Goal: Task Accomplishment & Management: Manage account settings

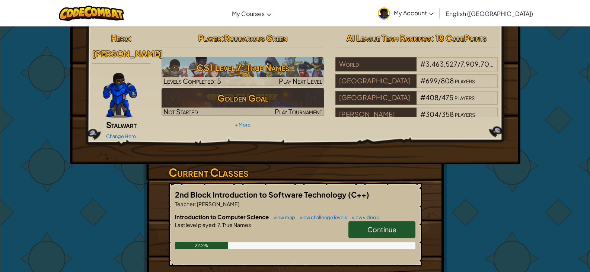
click at [372, 225] on span "Continue" at bounding box center [381, 229] width 29 height 9
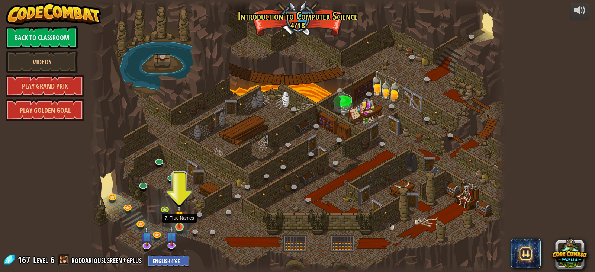
click at [180, 221] on img at bounding box center [179, 216] width 10 height 24
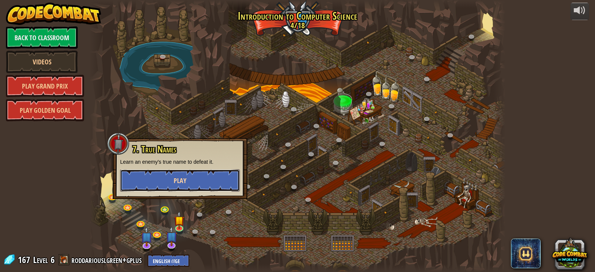
click at [205, 190] on button "Play" at bounding box center [180, 180] width 120 height 22
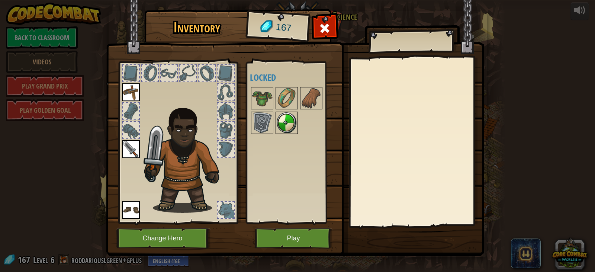
click at [291, 120] on img at bounding box center [286, 122] width 21 height 21
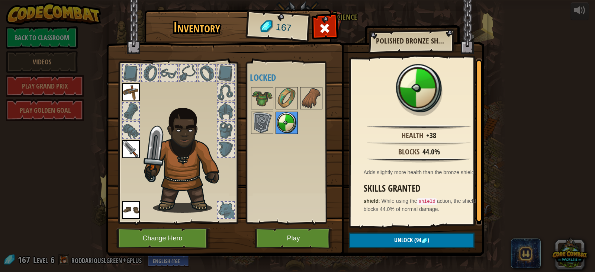
click at [283, 129] on img at bounding box center [286, 122] width 21 height 21
click at [255, 123] on img at bounding box center [262, 122] width 21 height 21
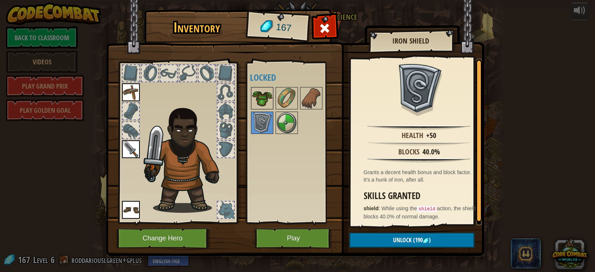
click at [261, 103] on img at bounding box center [262, 98] width 21 height 21
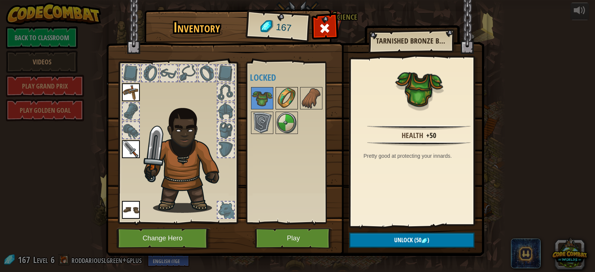
click at [281, 98] on img at bounding box center [286, 98] width 21 height 21
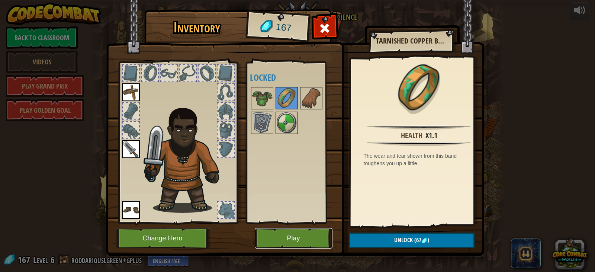
click at [261, 240] on button "Play" at bounding box center [294, 238] width 78 height 20
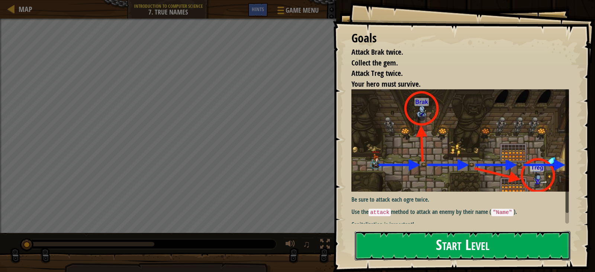
click at [447, 254] on button "Start Level" at bounding box center [463, 245] width 216 height 29
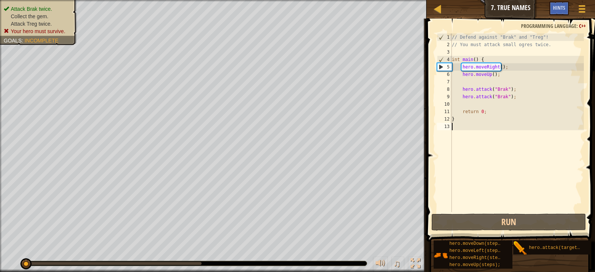
click at [512, 94] on div "// Defend against "Brak" and "Treg"! // You must attack small ogres twice. int …" at bounding box center [517, 129] width 134 height 193
click at [518, 92] on div "// Defend against "Brak" and "Treg"! // You must attack small ogres twice. int …" at bounding box center [517, 129] width 134 height 193
click at [519, 99] on div "// Defend against "Brak" and "Treg"! // You must attack small ogres twice. int …" at bounding box center [517, 129] width 134 height 193
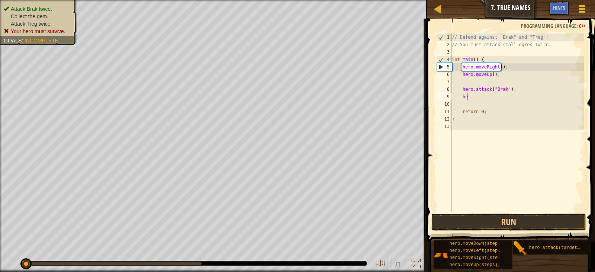
type textarea "h"
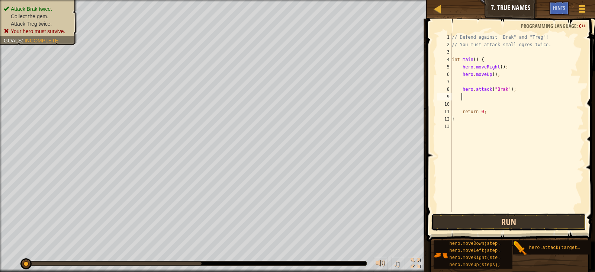
click at [512, 228] on button "Run" at bounding box center [508, 222] width 155 height 17
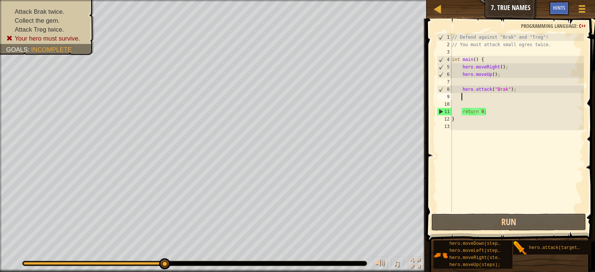
click at [498, 77] on div "// Defend against "Brak" and "Treg"! // You must attack small ogres twice. int …" at bounding box center [517, 129] width 134 height 193
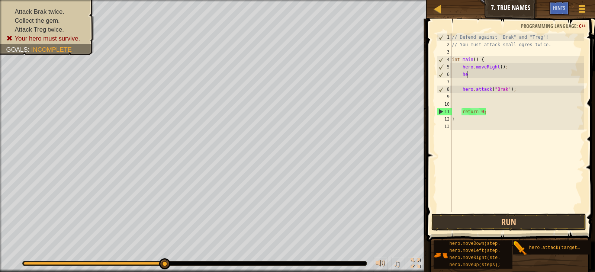
type textarea "h"
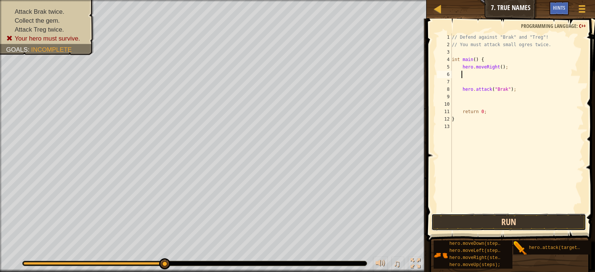
click at [526, 219] on button "Run" at bounding box center [508, 222] width 155 height 17
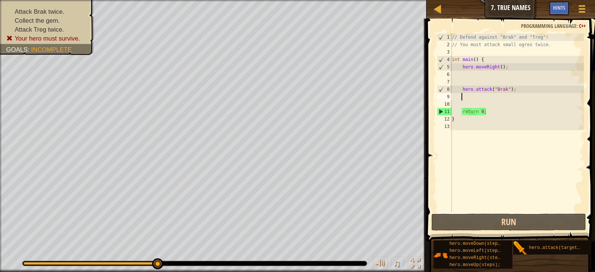
click at [492, 97] on div "// Defend against "Brak" and "Treg"! // You must attack small ogres twice. int …" at bounding box center [517, 129] width 134 height 193
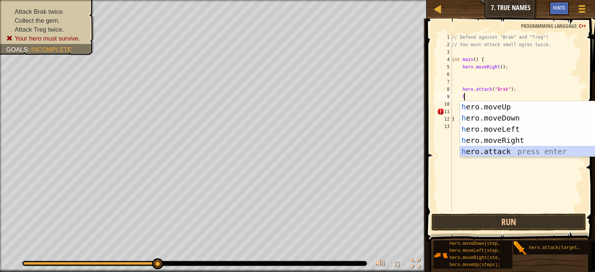
click at [521, 149] on div "h ero.moveUp press enter h ero.moveDown press enter h ero.moveLeft press enter …" at bounding box center [530, 140] width 141 height 78
type textarea "hero.attack("Enemy Name");"
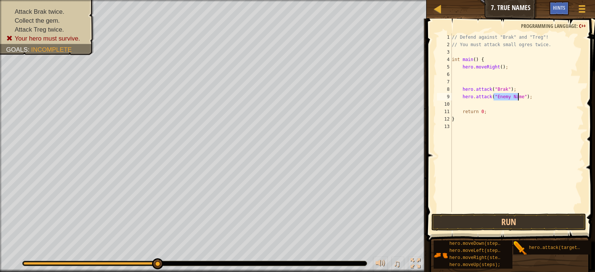
click at [509, 103] on div "// Defend against "Brak" and "Treg"! // You must attack small ogres twice. int …" at bounding box center [517, 129] width 134 height 193
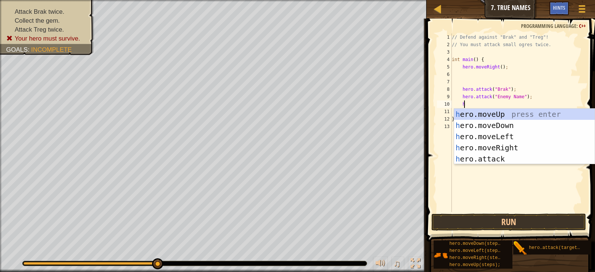
scroll to position [3, 1]
click at [498, 155] on div "he ro.moveUp press enter he ro.moveDown press enter he ro.moveLeft press enter …" at bounding box center [524, 148] width 141 height 78
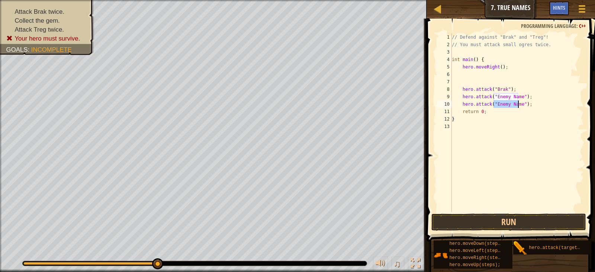
click at [514, 95] on div "// Defend against "Brak" and "Treg"! // You must attack small ogres twice. int …" at bounding box center [517, 129] width 134 height 193
click at [518, 102] on div "// Defend against "Brak" and "Treg"! // You must attack small ogres twice. int …" at bounding box center [517, 129] width 134 height 193
type textarea "hero.attack("brak");"
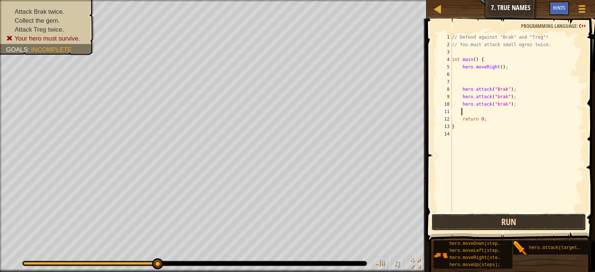
click at [556, 228] on button "Run" at bounding box center [508, 222] width 155 height 17
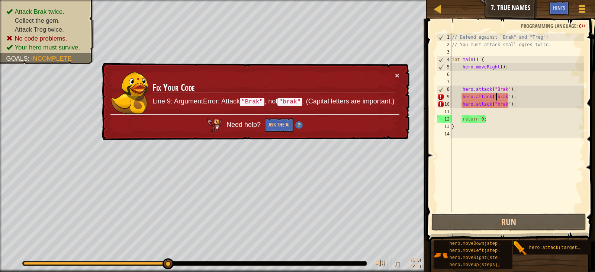
click at [495, 96] on div "// Defend against "Brak" and "Treg"! // You must attack small ogres twice. int …" at bounding box center [517, 129] width 134 height 193
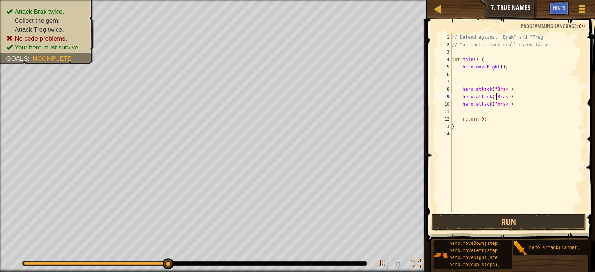
scroll to position [3, 3]
click at [495, 105] on div "// Defend against "Brak" and "Treg"! // You must attack small ogres twice. int …" at bounding box center [517, 129] width 134 height 193
click at [510, 211] on div "hero.attack("Brak"); 1 2 3 4 5 6 7 8 9 10 11 12 13 14 // Defend against "Brak" …" at bounding box center [509, 144] width 171 height 245
click at [517, 217] on button "Run" at bounding box center [508, 222] width 155 height 17
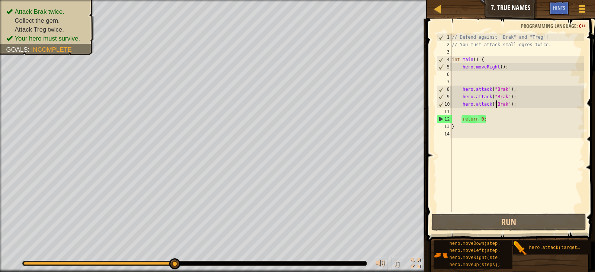
click at [523, 116] on div "// Defend against "Brak" and "Treg"! // You must attack small ogres twice. int …" at bounding box center [517, 129] width 134 height 193
click at [450, 109] on div "11" at bounding box center [444, 111] width 15 height 7
type textarea "return 0;"
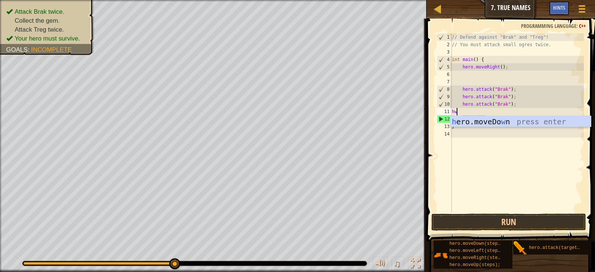
scroll to position [3, 0]
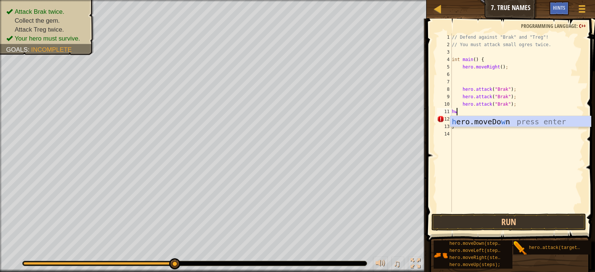
type textarea "h"
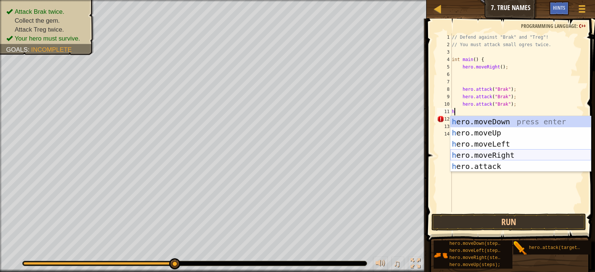
click at [519, 152] on div "h ero.moveDown press enter h ero.moveUp press enter h ero.moveLeft press enter …" at bounding box center [520, 155] width 141 height 78
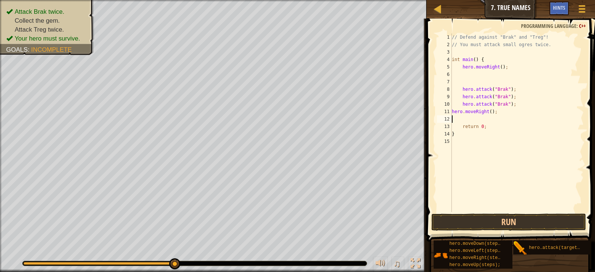
click at [495, 121] on div "// Defend against "Brak" and "Treg"! // You must attack small ogres twice. int …" at bounding box center [517, 129] width 134 height 193
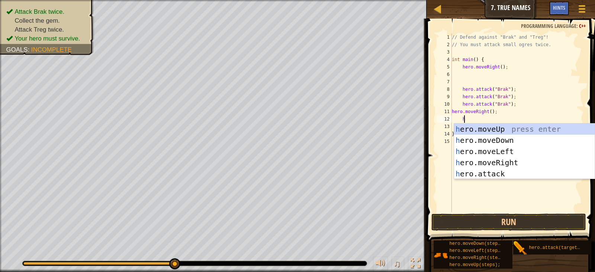
scroll to position [3, 1]
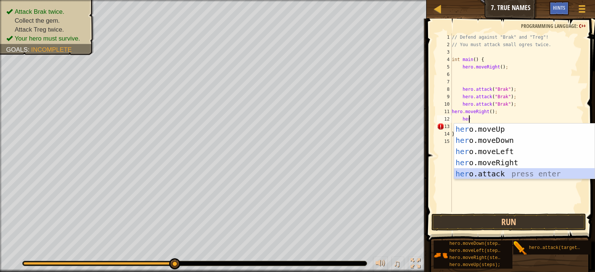
click at [521, 172] on div "her o.moveUp press enter her o.moveDown press enter her o.moveLeft press enter …" at bounding box center [524, 162] width 141 height 78
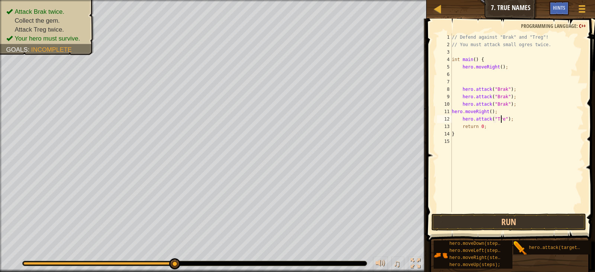
scroll to position [3, 4]
type textarea "hero.attack("Treg");"
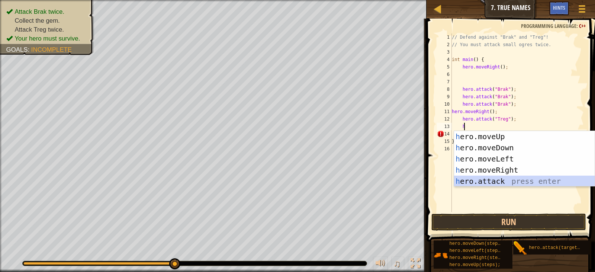
click at [499, 177] on div "h ero.moveUp press enter h ero.moveDown press enter h ero.moveLeft press enter …" at bounding box center [524, 170] width 141 height 78
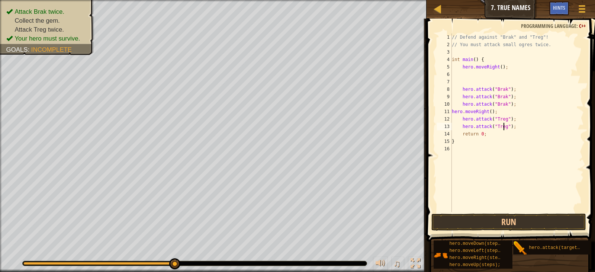
scroll to position [3, 2]
type textarea "hero.attack("Treg");"
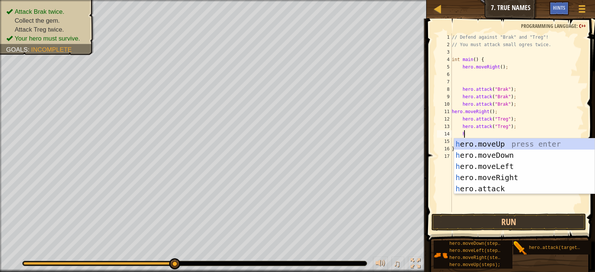
scroll to position [3, 1]
click at [483, 186] on div "he ro.moveUp press enter he ro.moveDown press enter he ro.moveLeft press enter …" at bounding box center [524, 177] width 141 height 78
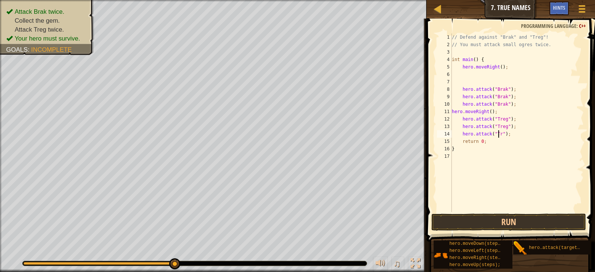
scroll to position [3, 4]
type textarea "hero.attack("Treg");"
click at [519, 218] on button "Run" at bounding box center [508, 222] width 155 height 17
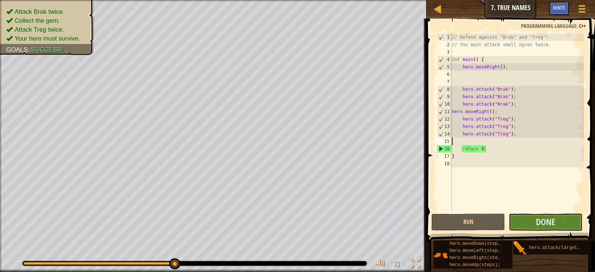
type textarea "h"
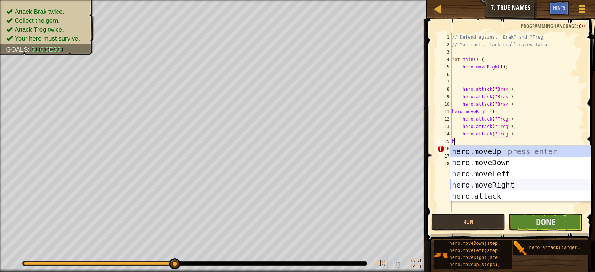
click at [487, 183] on div "h ero.moveUp press enter h ero.moveDown press enter h ero.moveLeft press enter …" at bounding box center [520, 185] width 141 height 78
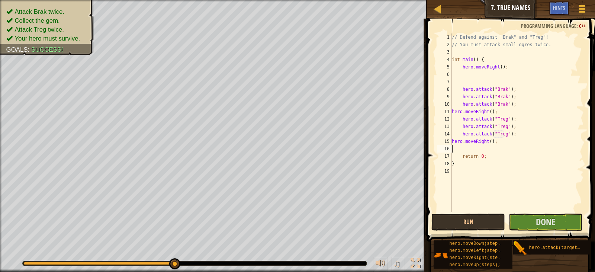
click at [488, 144] on div "// Defend against "Brak" and "Treg"! // You must attack small ogres twice. int …" at bounding box center [517, 129] width 134 height 193
type textarea "hero.moveRight(2);"
click at [542, 218] on span "Done" at bounding box center [545, 222] width 19 height 12
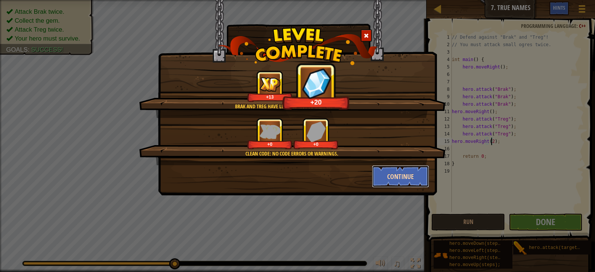
click at [393, 182] on button "Continue" at bounding box center [401, 176] width 58 height 22
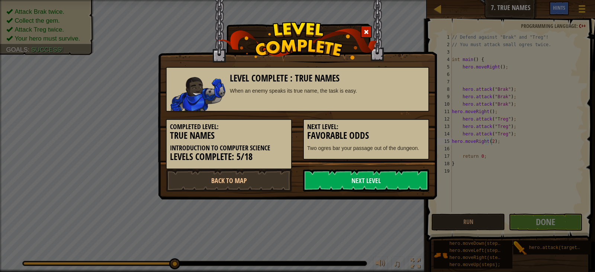
click at [393, 182] on link "Next Level" at bounding box center [366, 180] width 126 height 22
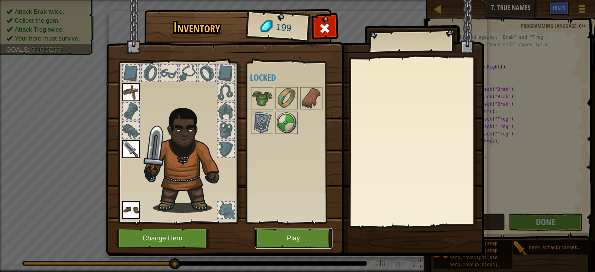
click at [317, 236] on button "Play" at bounding box center [294, 238] width 78 height 20
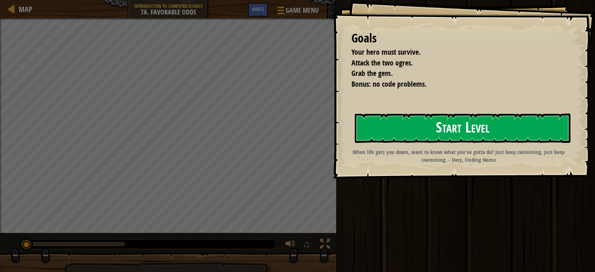
click at [432, 116] on button "Start Level" at bounding box center [463, 127] width 216 height 29
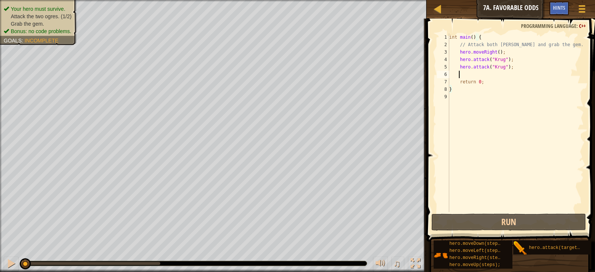
click at [489, 78] on div "int main ( ) { // Attack both [PERSON_NAME] and grab the gem. hero . moveRight …" at bounding box center [516, 129] width 136 height 193
type textarea "h"
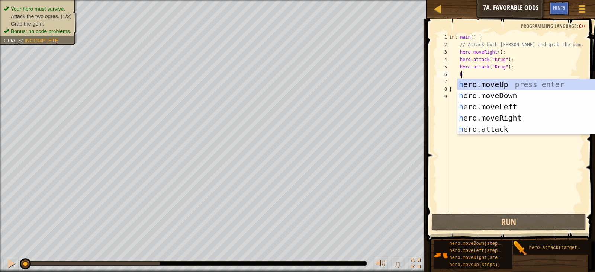
scroll to position [3, 0]
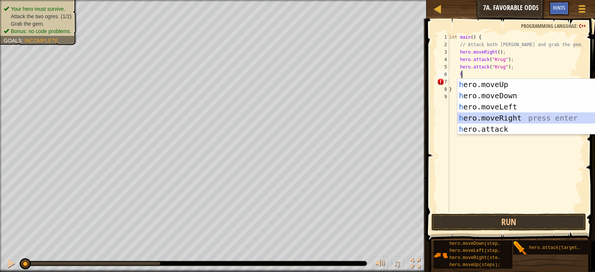
click at [502, 118] on div "h ero.moveUp press enter h ero.moveDown press enter h ero.moveLeft press enter …" at bounding box center [528, 118] width 141 height 78
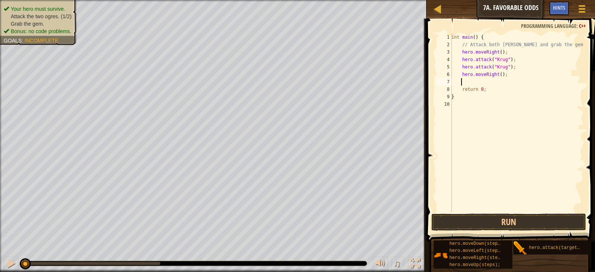
type textarea "h"
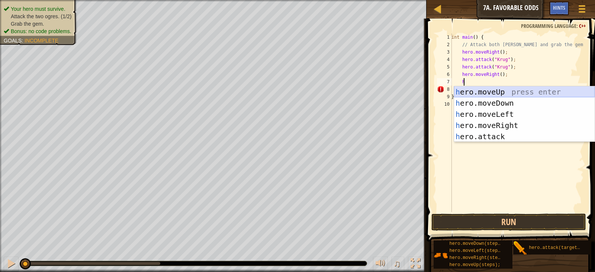
click at [501, 91] on div "h ero.moveUp press enter h ero.moveDown press enter h ero.moveLeft press enter …" at bounding box center [524, 125] width 141 height 78
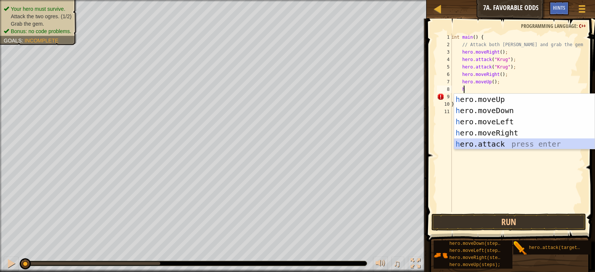
click at [478, 146] on div "h ero.moveUp press enter h ero.moveDown press enter h ero.moveLeft press enter …" at bounding box center [524, 133] width 141 height 78
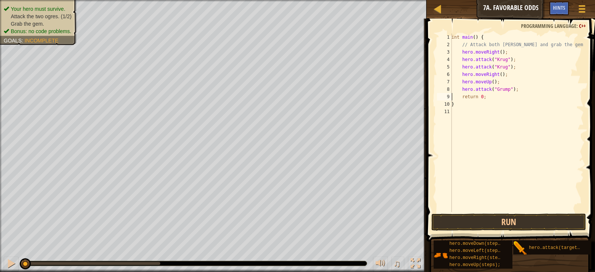
scroll to position [3, 2]
type textarea "hero.attack("Grump");"
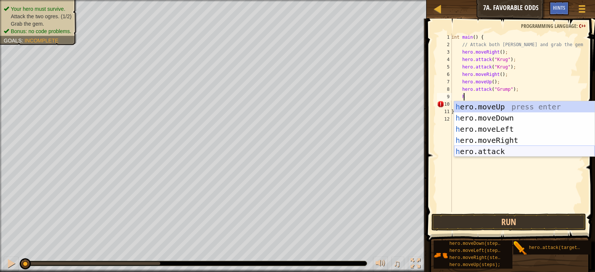
click at [485, 141] on div "h ero.moveUp press enter h ero.moveDown press enter h ero.moveLeft press enter …" at bounding box center [524, 140] width 141 height 78
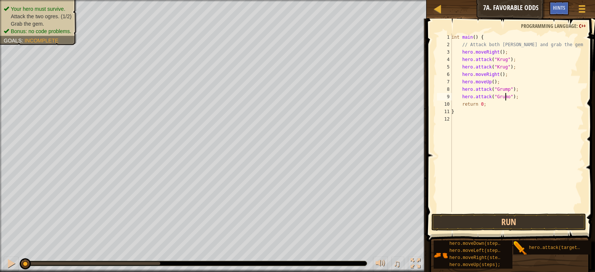
scroll to position [3, 4]
click at [520, 224] on button "Run" at bounding box center [508, 222] width 155 height 17
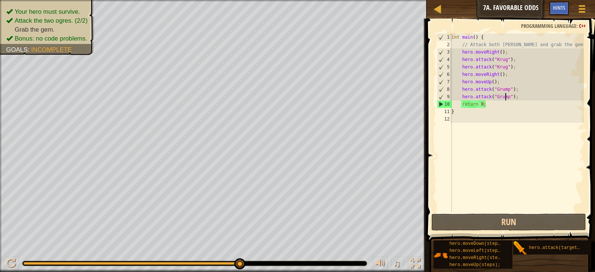
type textarea "return 0;"
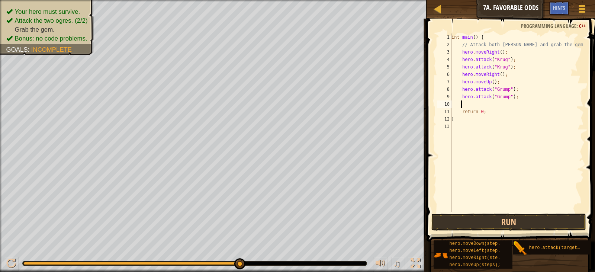
scroll to position [3, 0]
type textarea "h"
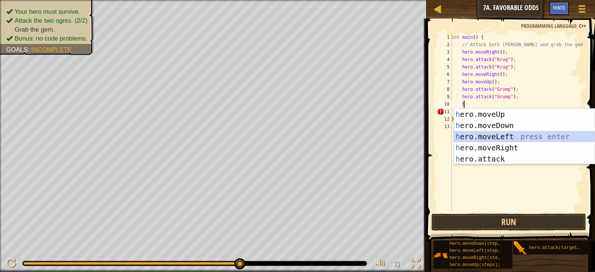
click at [489, 136] on div "h ero.moveUp press enter h ero.moveDown press enter h ero.moveLeft press enter …" at bounding box center [524, 148] width 141 height 78
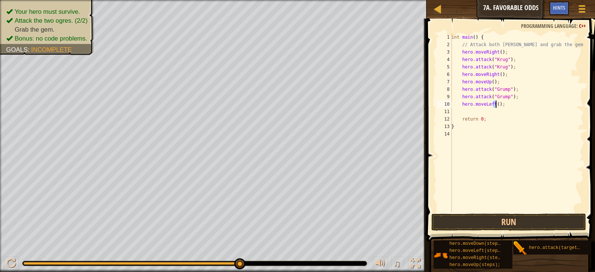
click at [495, 104] on div "int main ( ) { // Attack both [PERSON_NAME] and grab the gem. hero . moveRight …" at bounding box center [517, 129] width 134 height 193
click at [495, 104] on div "int main ( ) { // Attack both [PERSON_NAME] and grab the gem. hero . moveRight …" at bounding box center [517, 122] width 134 height 179
type textarea "hero.moveLeft(4);"
click at [502, 221] on button "Run" at bounding box center [508, 222] width 155 height 17
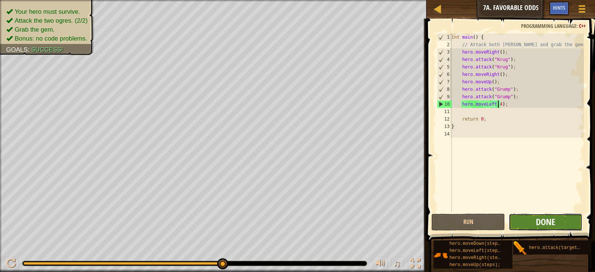
click at [542, 218] on span "Done" at bounding box center [545, 222] width 19 height 12
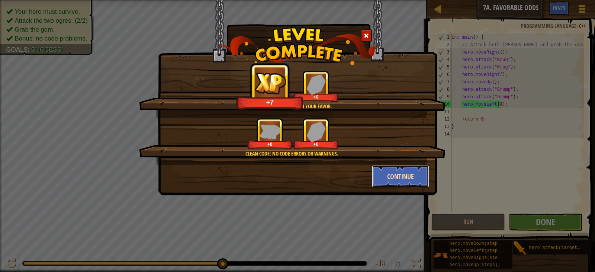
click at [391, 174] on button "Continue" at bounding box center [401, 176] width 58 height 22
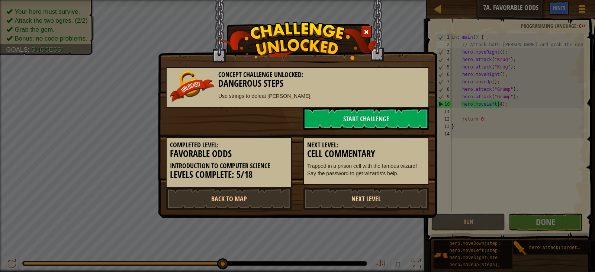
click at [340, 202] on link "Next Level" at bounding box center [366, 198] width 126 height 22
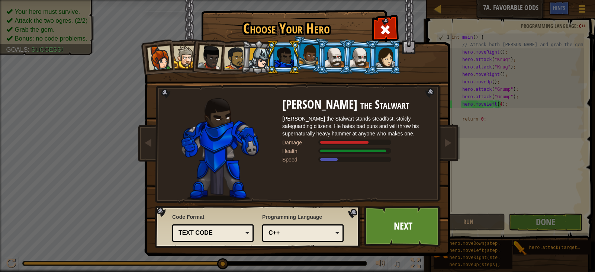
click at [288, 230] on div "C++" at bounding box center [301, 233] width 64 height 9
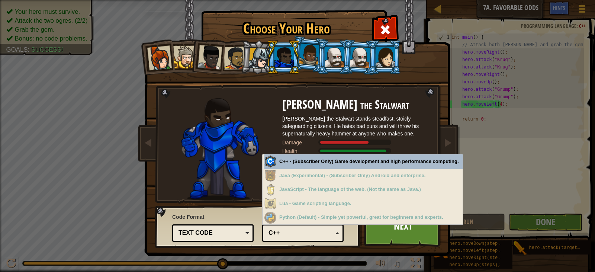
click at [288, 229] on div "C++" at bounding box center [301, 233] width 64 height 9
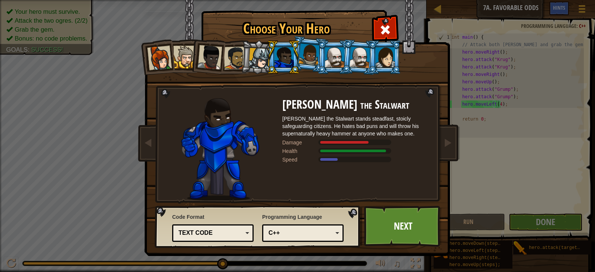
click at [233, 238] on div "Text code" at bounding box center [213, 233] width 72 height 12
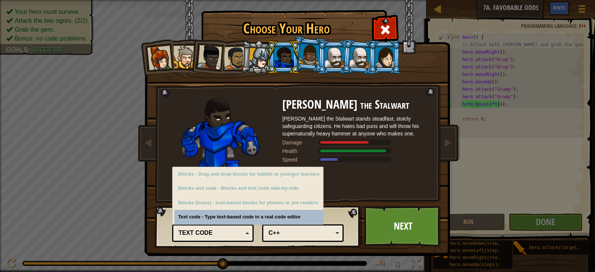
click at [233, 238] on div "Text code" at bounding box center [213, 233] width 72 height 12
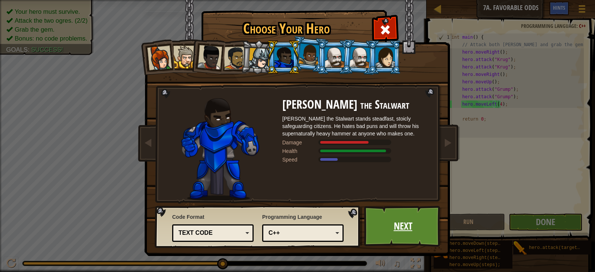
click at [399, 236] on link "Next" at bounding box center [403, 226] width 78 height 41
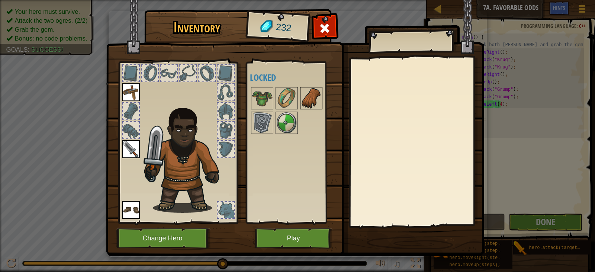
click at [302, 96] on img at bounding box center [311, 98] width 21 height 21
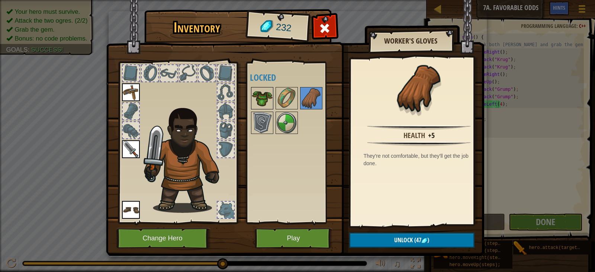
click at [262, 89] on img at bounding box center [262, 98] width 21 height 21
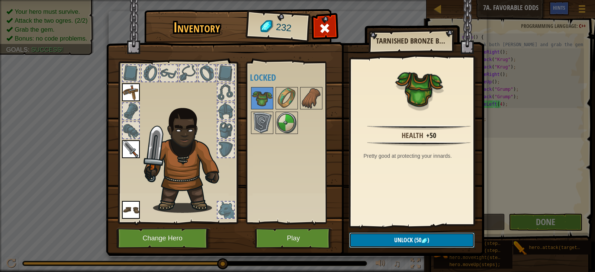
click at [448, 233] on button "Unlock (50 )" at bounding box center [411, 239] width 125 height 15
click at [394, 238] on button "Confirm" at bounding box center [411, 239] width 125 height 15
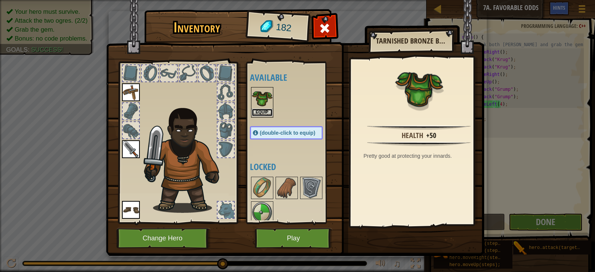
click at [267, 113] on button "Equip" at bounding box center [262, 113] width 21 height 8
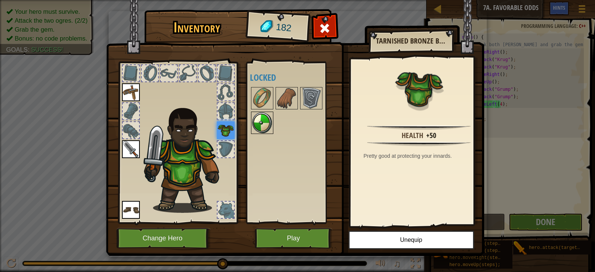
click at [263, 122] on img at bounding box center [262, 122] width 21 height 21
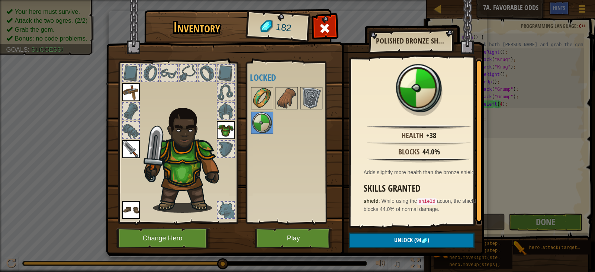
click at [253, 90] on img at bounding box center [262, 98] width 21 height 21
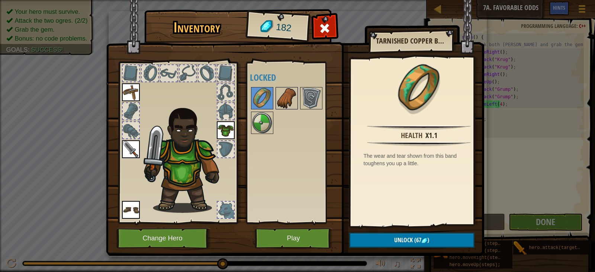
click at [293, 96] on img at bounding box center [286, 98] width 21 height 21
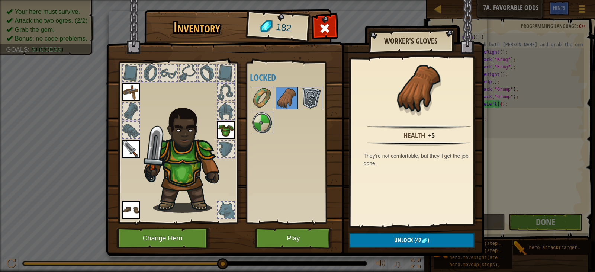
click at [310, 99] on img at bounding box center [311, 98] width 21 height 21
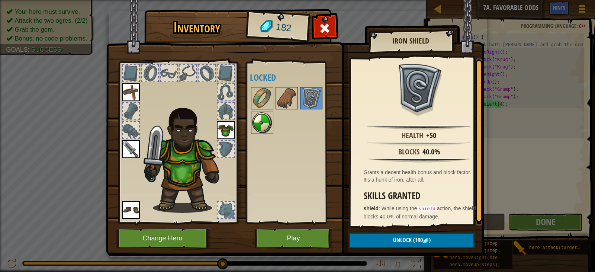
click at [259, 120] on img at bounding box center [262, 122] width 21 height 21
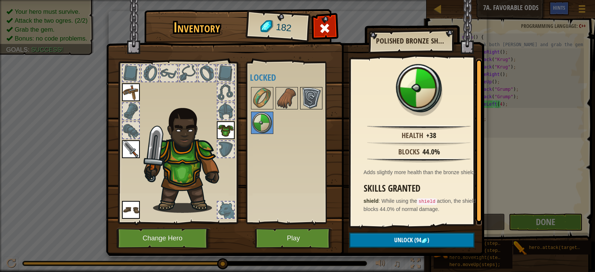
drag, startPoint x: 330, startPoint y: 105, endPoint x: 311, endPoint y: 104, distance: 18.7
click at [326, 105] on div at bounding box center [294, 110] width 88 height 49
click at [309, 99] on img at bounding box center [311, 98] width 21 height 21
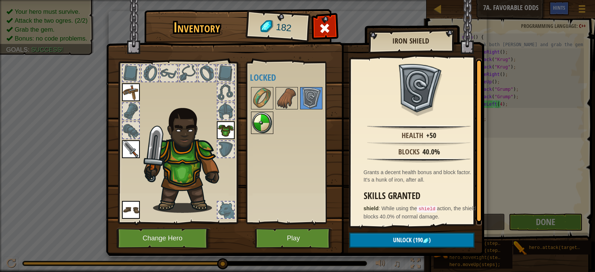
click at [258, 122] on img at bounding box center [262, 122] width 21 height 21
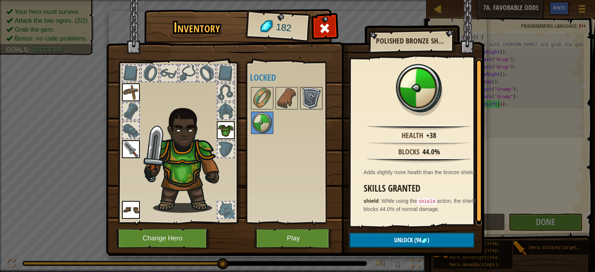
click at [311, 101] on img at bounding box center [311, 98] width 21 height 21
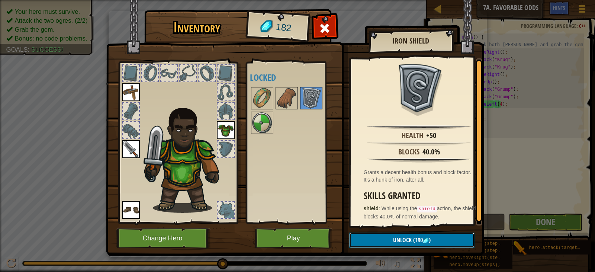
click at [410, 236] on span "Unlock" at bounding box center [402, 240] width 19 height 8
click at [402, 238] on span "Unlock" at bounding box center [402, 240] width 19 height 8
click at [279, 93] on img at bounding box center [286, 98] width 21 height 21
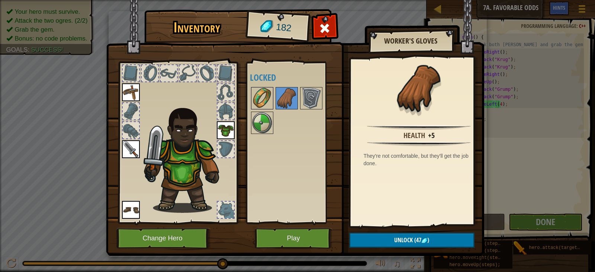
click at [268, 97] on img at bounding box center [262, 98] width 21 height 21
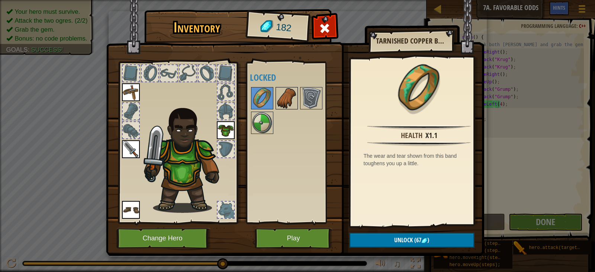
click at [284, 94] on img at bounding box center [286, 98] width 21 height 21
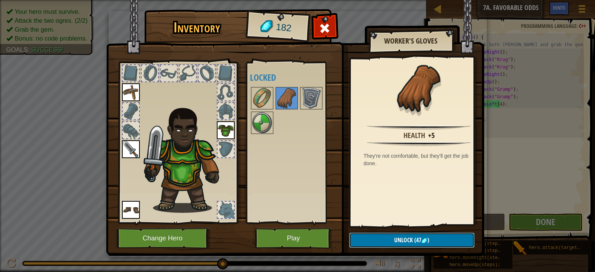
click at [421, 234] on button "Unlock (47 )" at bounding box center [411, 239] width 125 height 15
click at [381, 240] on button "Confirm" at bounding box center [411, 239] width 125 height 15
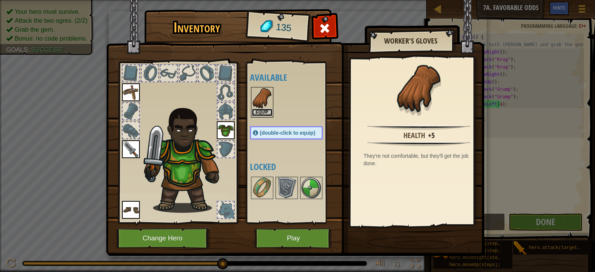
click at [263, 110] on button "Equip" at bounding box center [262, 113] width 21 height 8
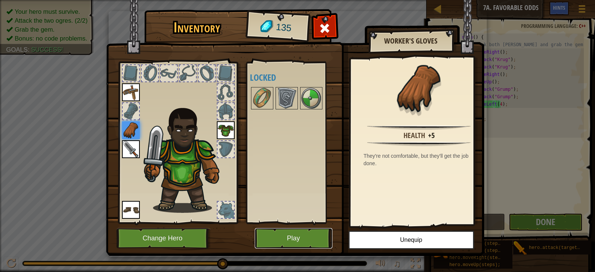
click at [301, 241] on button "Play" at bounding box center [294, 238] width 78 height 20
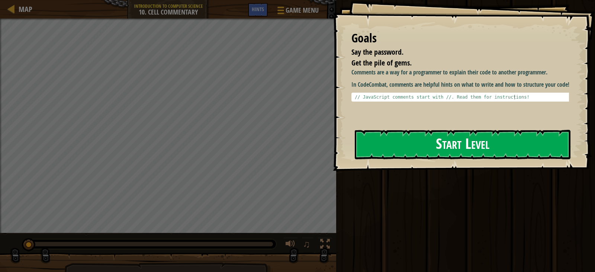
click at [392, 134] on button "Start Level" at bounding box center [463, 144] width 216 height 29
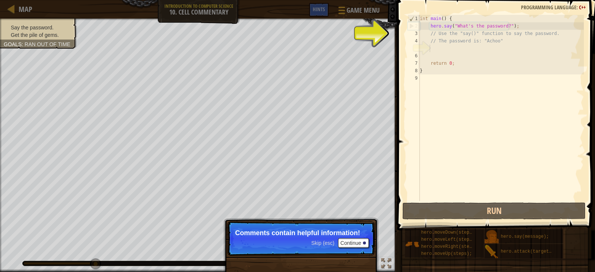
click at [420, 49] on div "5" at bounding box center [414, 48] width 12 height 7
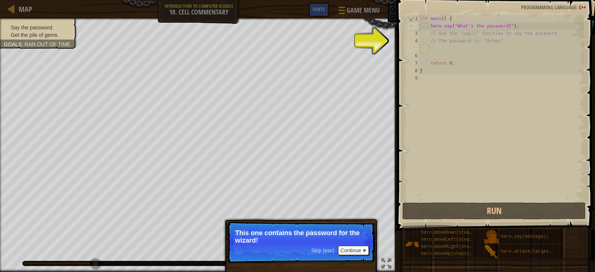
click at [335, 240] on p "This one contains the password for the wizard!" at bounding box center [301, 236] width 132 height 15
click at [357, 251] on button "Continue" at bounding box center [353, 250] width 31 height 10
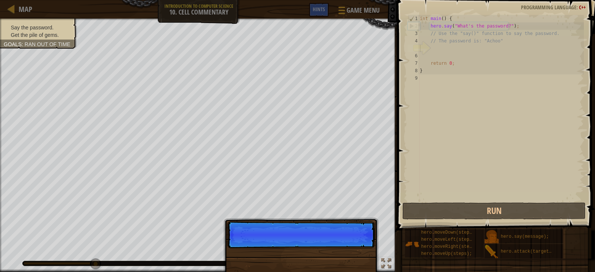
scroll to position [3, 0]
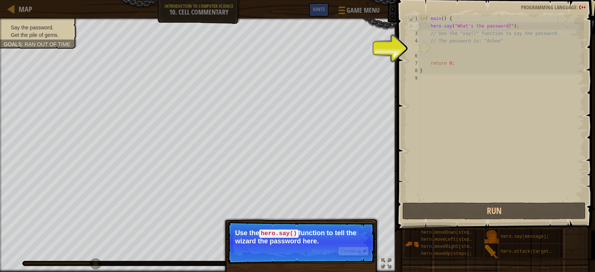
click at [355, 216] on div "Say the password. Get the pile of gems. Goals : Ran out of time ♫ [PERSON_NAME]…" at bounding box center [297, 145] width 595 height 253
click at [348, 250] on button "Continue" at bounding box center [353, 251] width 31 height 10
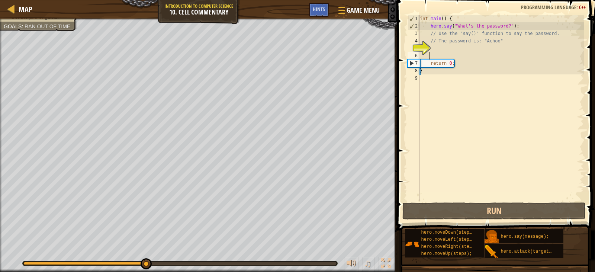
click at [457, 54] on div "int main ( ) { hero . say ( " What's the password? " ) ; // Use the "say()" fun…" at bounding box center [501, 115] width 166 height 201
click at [458, 48] on div "int main ( ) { hero . say ( " What's the password? " ) ; // Use the "say()" fun…" at bounding box center [501, 115] width 166 height 201
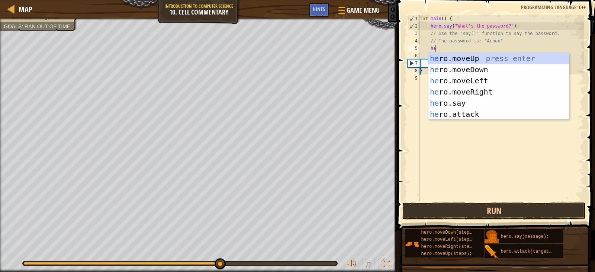
scroll to position [3, 1]
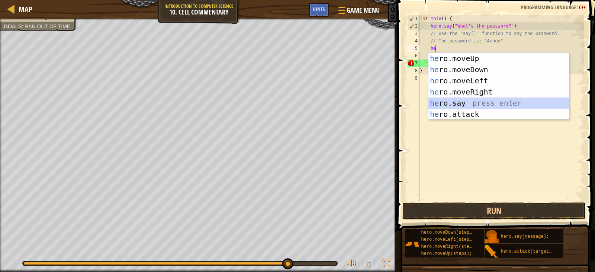
click at [452, 101] on div "he ro.moveUp press enter he ro.moveDown press enter he ro.moveLeft press enter …" at bounding box center [499, 97] width 141 height 89
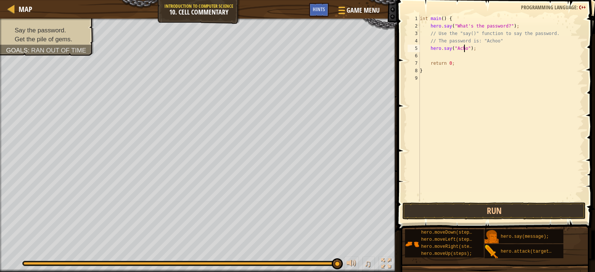
scroll to position [3, 4]
type textarea "hero.say("Achoo");"
click at [463, 206] on button "Run" at bounding box center [493, 210] width 183 height 17
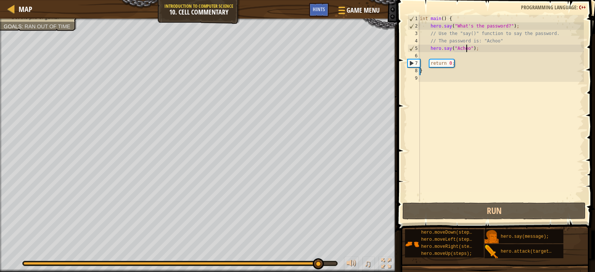
click at [454, 50] on div "int main ( ) { hero . say ( " What's the password? " ) ; // Use the "say()" fun…" at bounding box center [501, 115] width 166 height 201
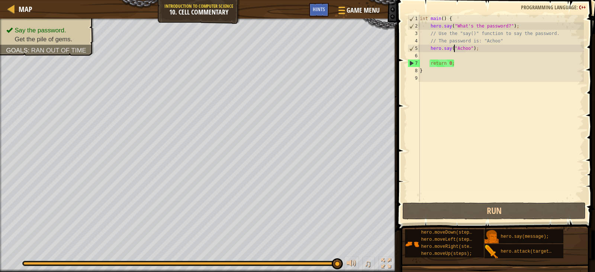
click at [454, 52] on div "int main ( ) { hero . say ( " What's the password? " ) ; // Use the "say()" fun…" at bounding box center [501, 115] width 166 height 201
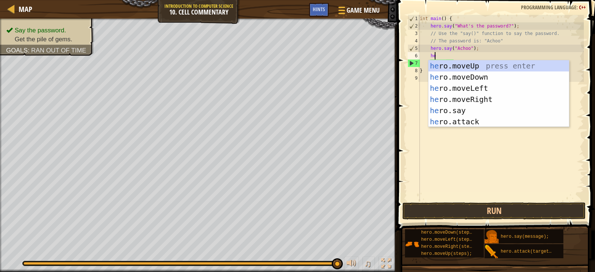
scroll to position [3, 1]
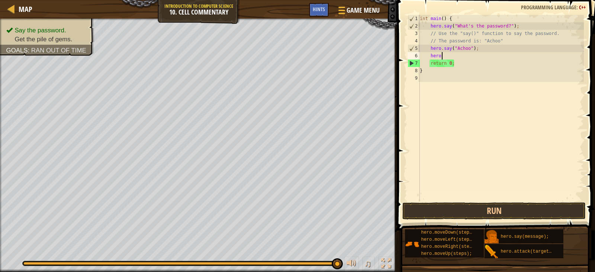
type textarea "hero m"
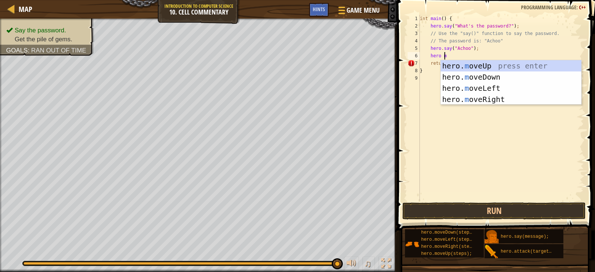
scroll to position [3, 2]
click at [479, 70] on div "hero. m oveUp press enter hero. m oveDown press enter hero. m oveLeft press ent…" at bounding box center [511, 93] width 141 height 67
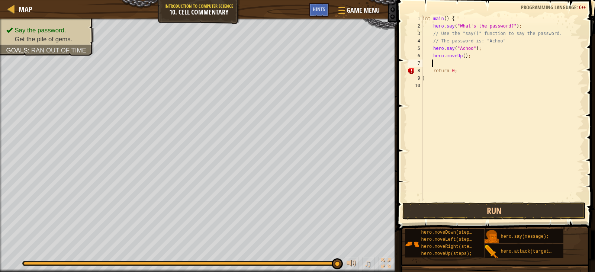
scroll to position [3, 0]
click at [495, 213] on button "Run" at bounding box center [493, 210] width 183 height 17
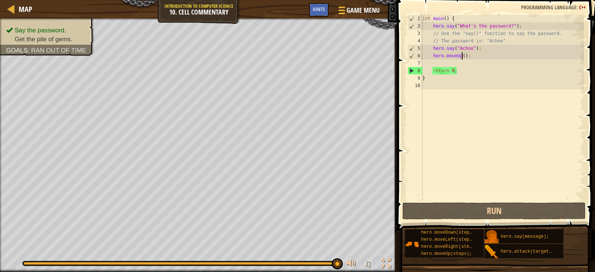
click at [461, 55] on div "int main ( ) { hero . say ( " What's the password? " ) ; // Use the "say()" fun…" at bounding box center [502, 115] width 163 height 201
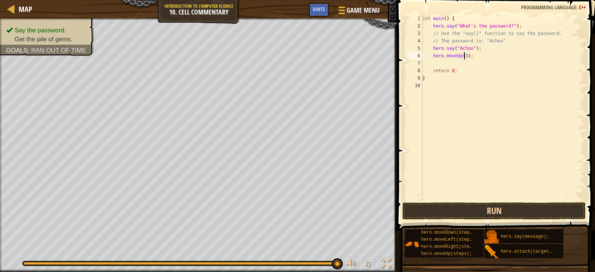
type textarea "hero.moveUp(3);"
click at [497, 213] on button "Run" at bounding box center [493, 210] width 183 height 17
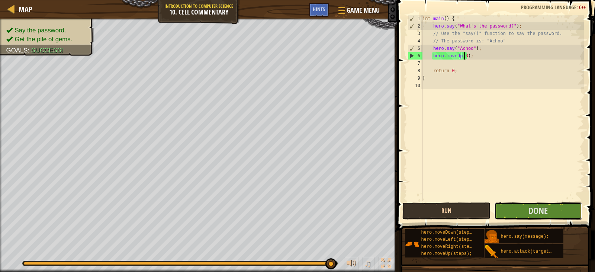
click at [497, 213] on button "Done" at bounding box center [538, 210] width 88 height 17
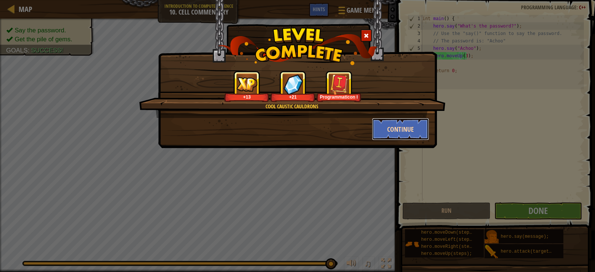
click at [400, 125] on button "Continue" at bounding box center [401, 129] width 58 height 22
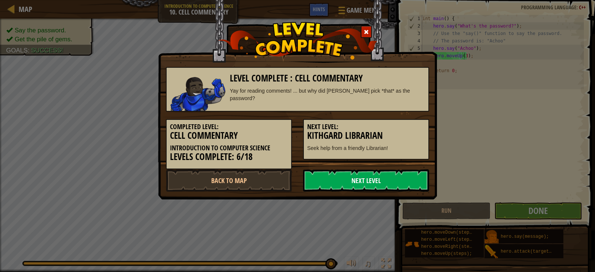
click at [378, 183] on link "Next Level" at bounding box center [366, 180] width 126 height 22
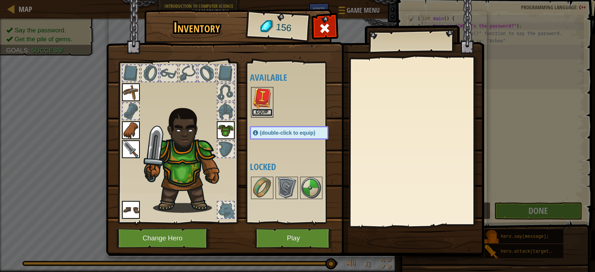
click at [255, 110] on button "Equip" at bounding box center [262, 113] width 21 height 8
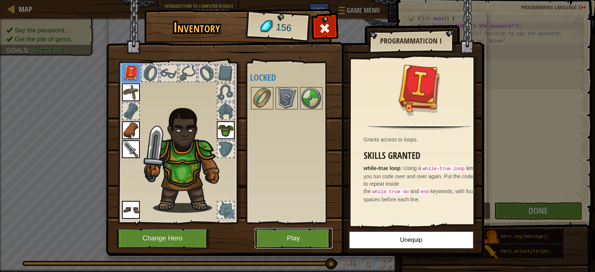
click at [299, 233] on button "Play" at bounding box center [294, 238] width 78 height 20
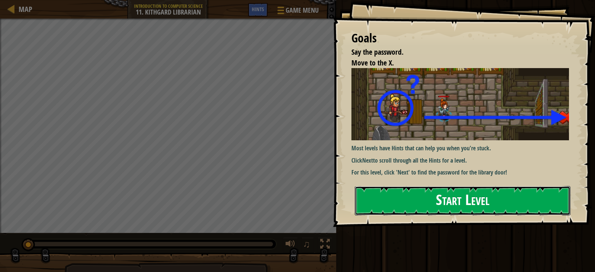
click at [487, 207] on button "Start Level" at bounding box center [463, 200] width 216 height 29
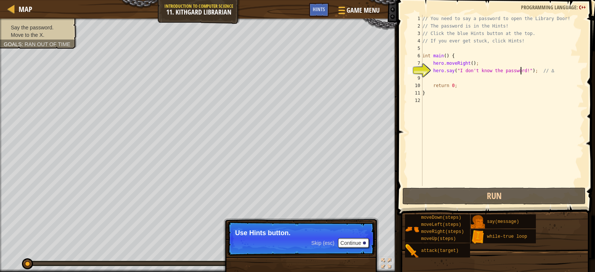
click at [520, 71] on div "// You need to say a password to open the Library Door! // The password is in t…" at bounding box center [502, 108] width 163 height 186
click at [345, 241] on button "Continue" at bounding box center [353, 243] width 31 height 10
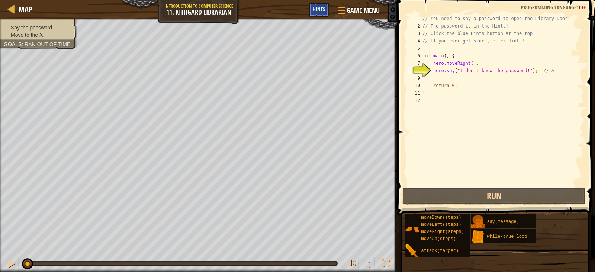
click at [318, 9] on span "Hints" at bounding box center [319, 9] width 12 height 7
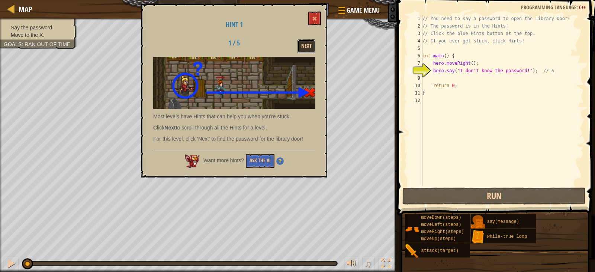
click at [304, 43] on button "Next" at bounding box center [307, 46] width 18 height 14
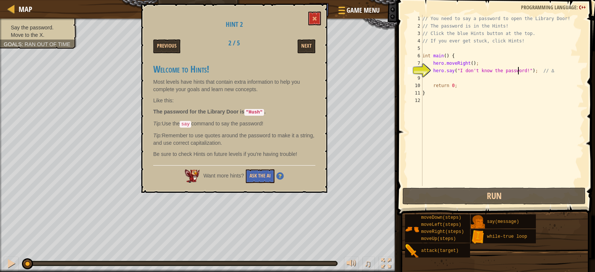
click at [519, 71] on div "// You need to say a password to open the Library Door! // The password is in t…" at bounding box center [502, 108] width 163 height 186
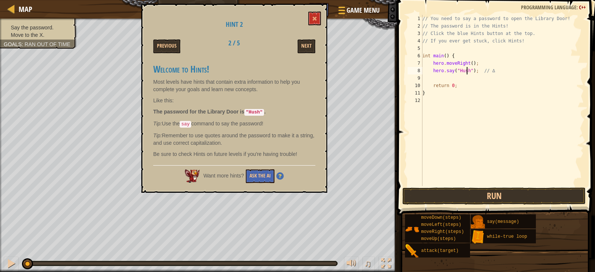
scroll to position [3, 4]
click at [471, 84] on div "// You need to say a password to open the Library Door! // The password is in t…" at bounding box center [502, 108] width 163 height 186
type textarea "return 0;"
click at [471, 78] on div "// You need to say a password to open the Library Door! // The password is in t…" at bounding box center [502, 108] width 163 height 186
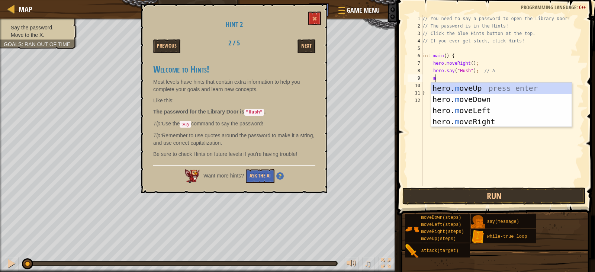
type textarea "mo"
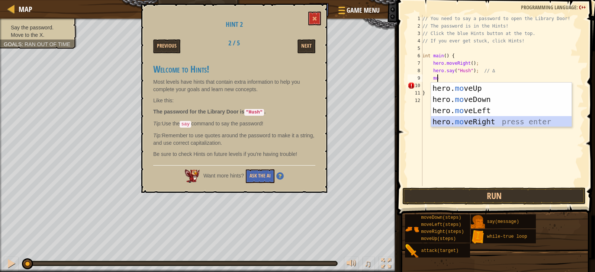
click at [473, 122] on div "hero. mo veUp press enter hero. mo veDown press enter hero. mo veLeft press ent…" at bounding box center [501, 116] width 141 height 67
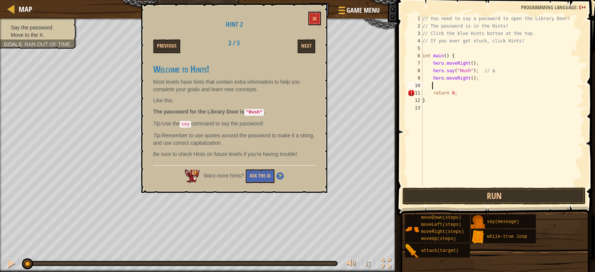
scroll to position [3, 0]
click at [469, 78] on div "// You need to say a password to open the Library Door! // The password is in t…" at bounding box center [502, 108] width 163 height 186
type textarea "hero.moveRight(2);"
click at [497, 194] on button "Run" at bounding box center [493, 195] width 183 height 17
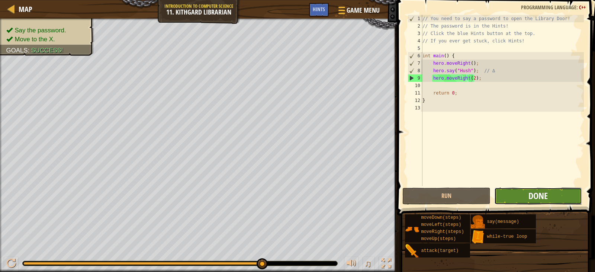
click at [543, 194] on span "Done" at bounding box center [538, 196] width 19 height 12
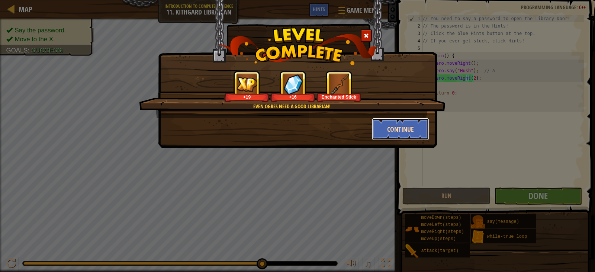
click at [405, 126] on button "Continue" at bounding box center [401, 129] width 58 height 22
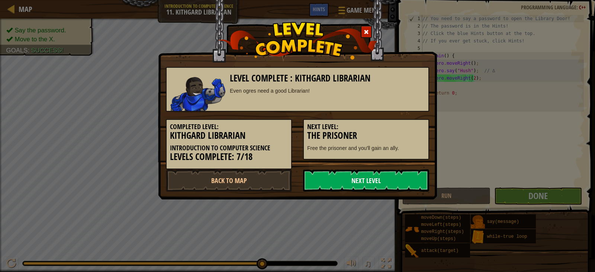
click at [369, 176] on link "Next Level" at bounding box center [366, 180] width 126 height 22
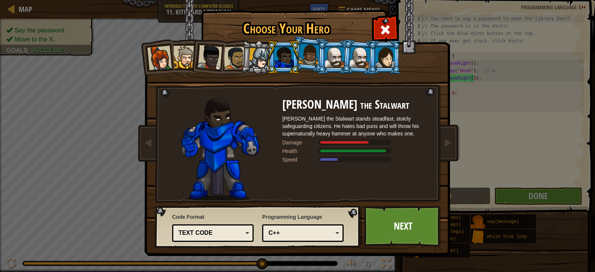
click at [319, 58] on li at bounding box center [333, 57] width 33 height 34
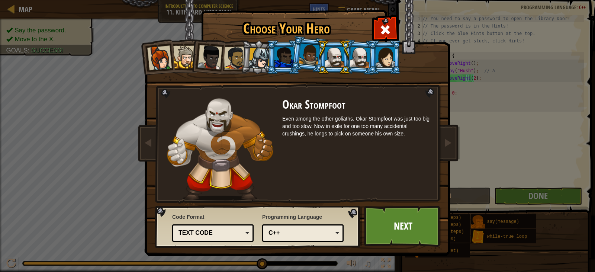
click at [359, 53] on div at bounding box center [360, 56] width 21 height 21
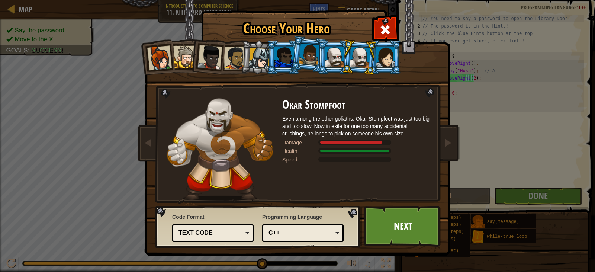
click at [280, 51] on div at bounding box center [284, 57] width 19 height 20
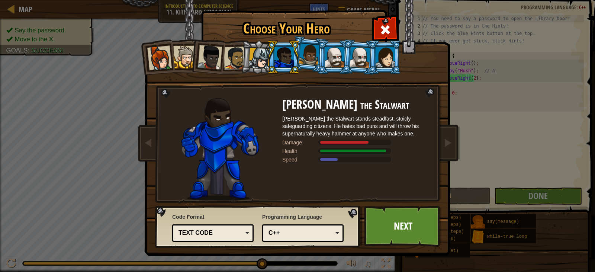
click at [313, 45] on div at bounding box center [309, 55] width 21 height 22
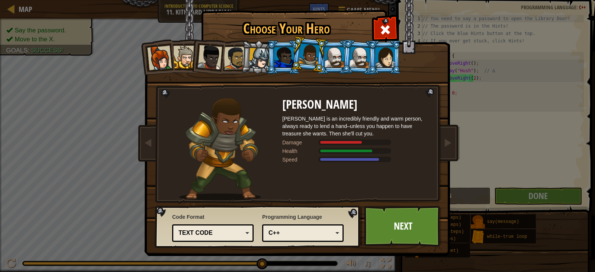
click at [281, 57] on div at bounding box center [284, 57] width 19 height 20
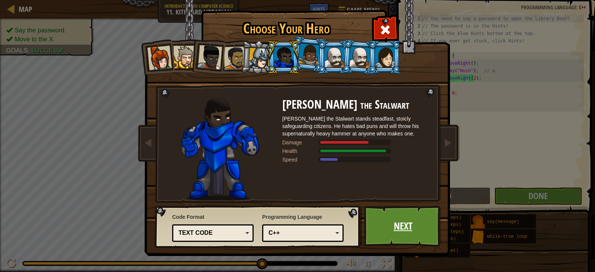
click at [385, 221] on link "Next" at bounding box center [403, 226] width 78 height 41
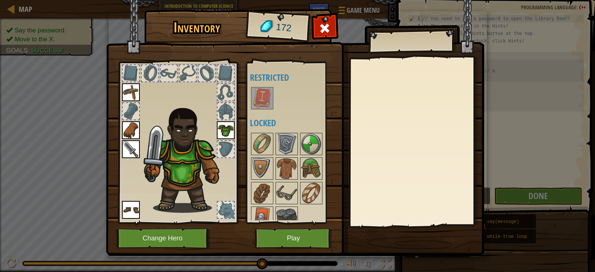
click at [250, 86] on div "Available Equip Equip Equip Equip Equip (double-click to equip) Restricted Lock…" at bounding box center [296, 142] width 93 height 155
click at [258, 93] on img at bounding box center [262, 98] width 21 height 21
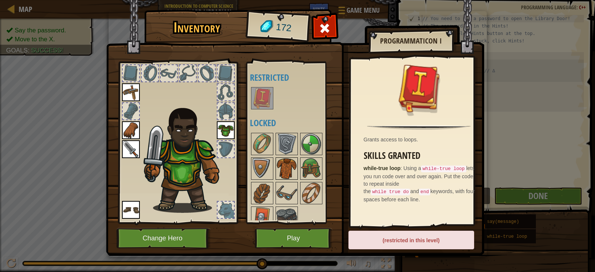
scroll to position [10, 0]
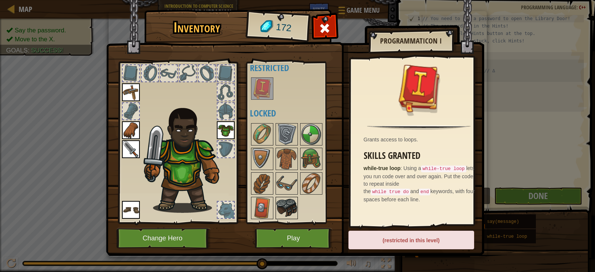
click at [279, 203] on img at bounding box center [286, 208] width 21 height 21
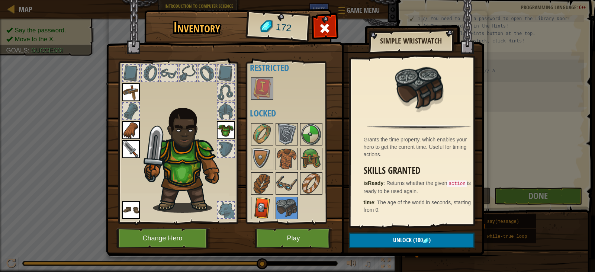
click at [257, 203] on img at bounding box center [262, 208] width 21 height 21
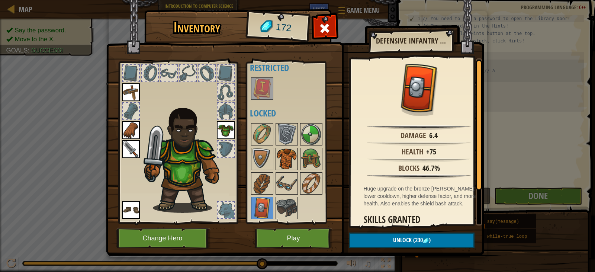
click at [285, 158] on img at bounding box center [286, 158] width 21 height 21
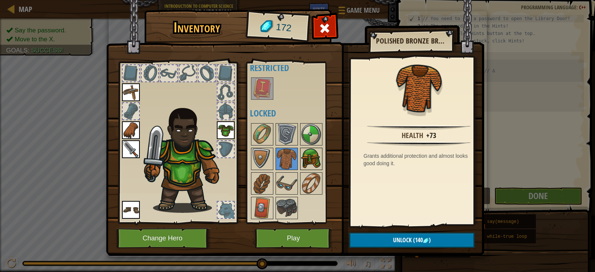
click at [305, 157] on img at bounding box center [311, 158] width 21 height 21
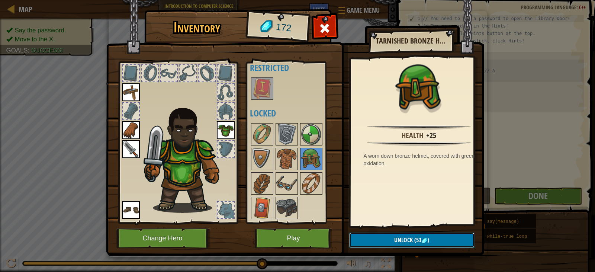
click at [433, 238] on button "Unlock (53 )" at bounding box center [411, 239] width 125 height 15
click at [395, 236] on button "Confirm" at bounding box center [411, 239] width 125 height 15
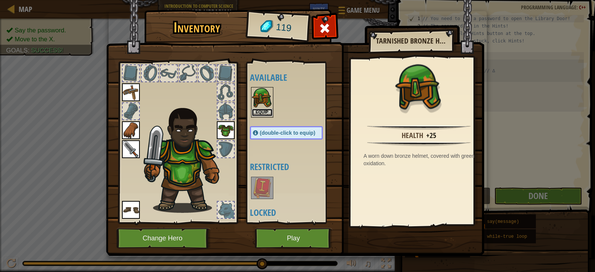
click at [260, 111] on button "Equip" at bounding box center [262, 113] width 21 height 8
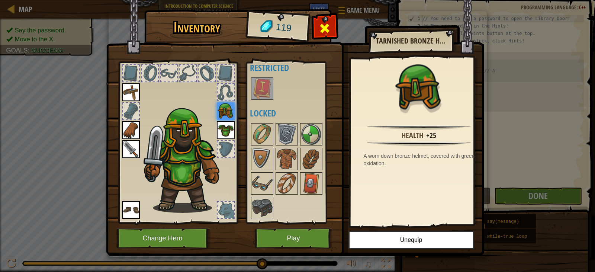
click at [322, 22] on span at bounding box center [325, 28] width 12 height 12
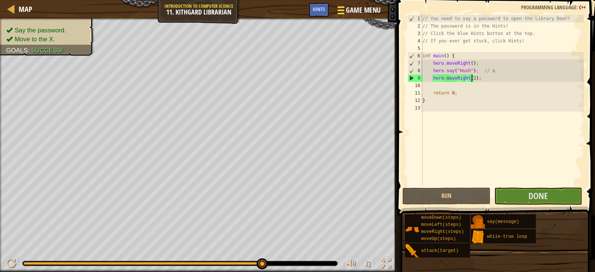
click at [372, 7] on span "Game Menu" at bounding box center [363, 10] width 35 height 10
